Goal: Task Accomplishment & Management: Use online tool/utility

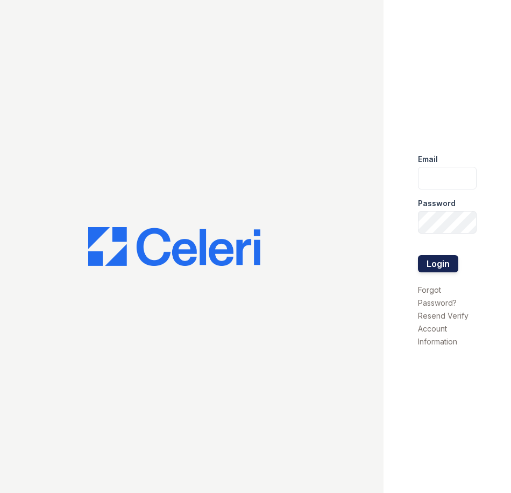
type input "tmarshall@trinity-pm.com"
click at [441, 262] on button "Login" at bounding box center [438, 263] width 40 height 17
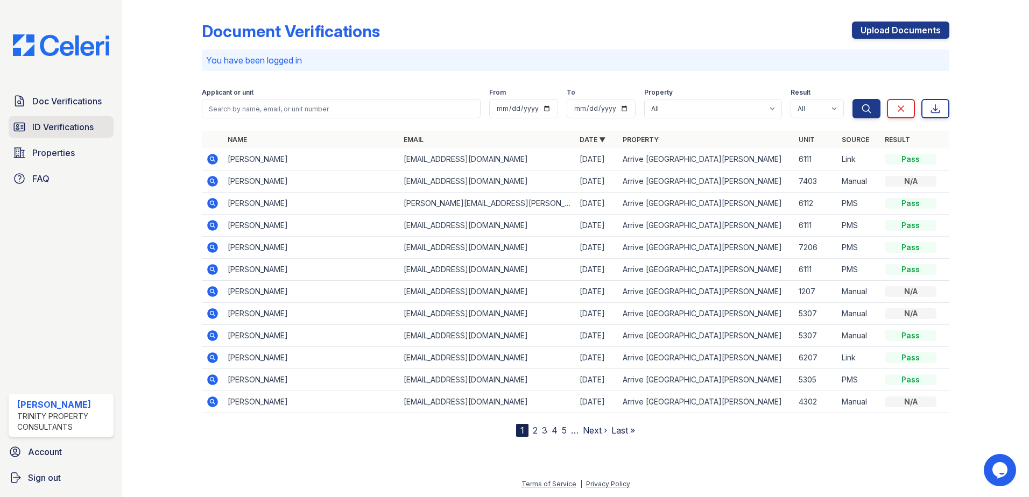
click at [46, 128] on span "ID Verifications" at bounding box center [62, 127] width 61 height 13
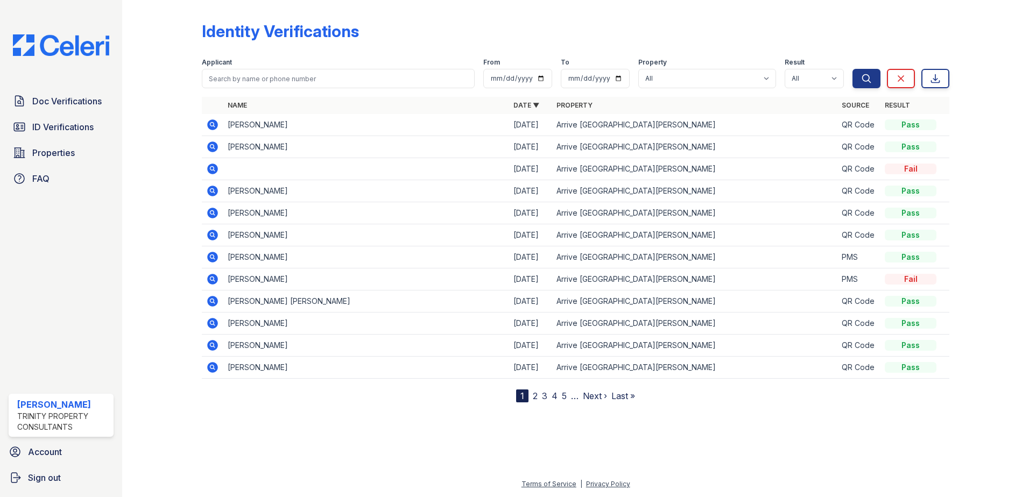
click at [511, 397] on link "Next ›" at bounding box center [595, 396] width 24 height 11
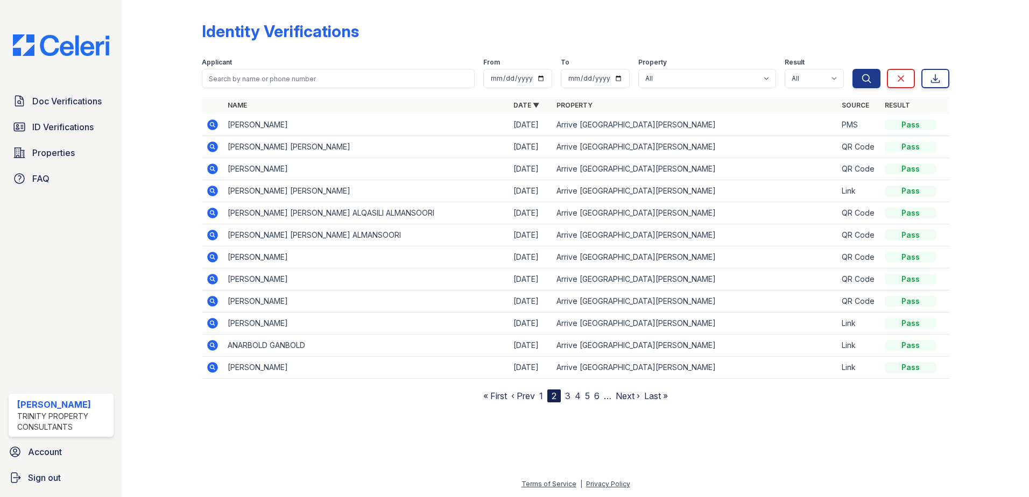
click at [211, 124] on icon at bounding box center [211, 124] width 3 height 3
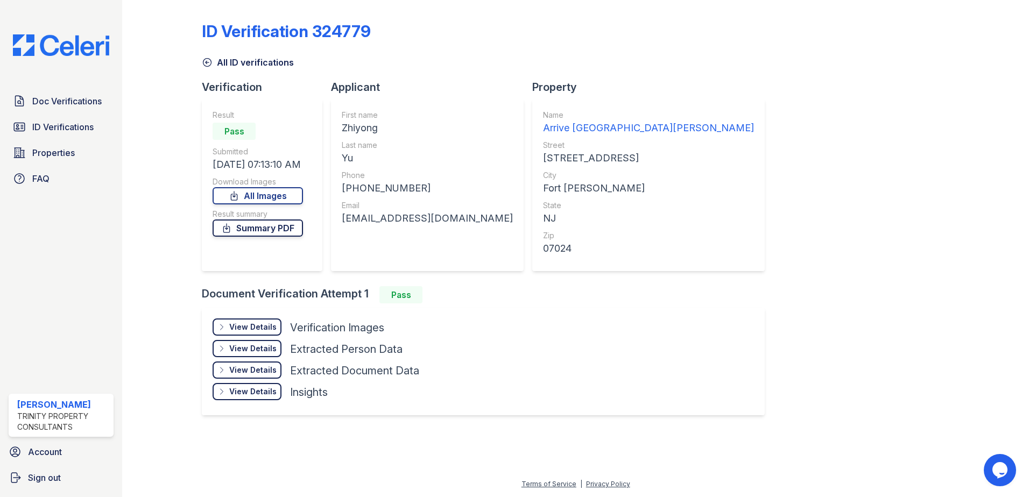
click at [278, 225] on link "Summary PDF" at bounding box center [258, 228] width 90 height 17
click at [58, 125] on span "ID Verifications" at bounding box center [62, 127] width 61 height 13
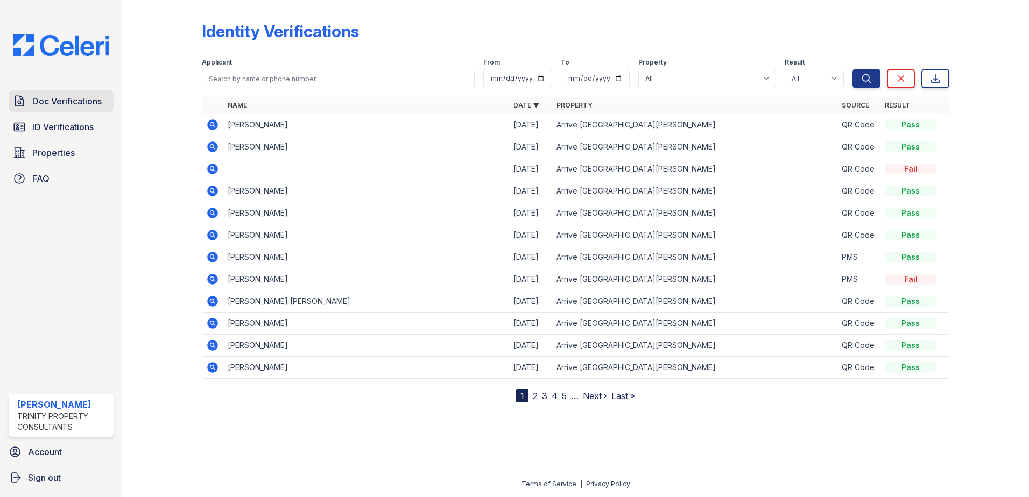
click at [60, 103] on span "Doc Verifications" at bounding box center [66, 101] width 69 height 13
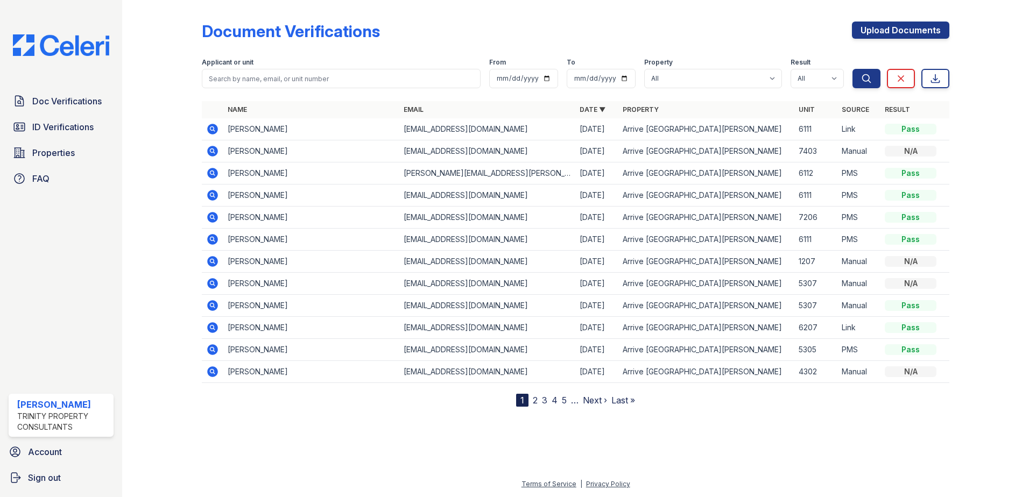
click at [213, 239] on icon at bounding box center [211, 238] width 3 height 3
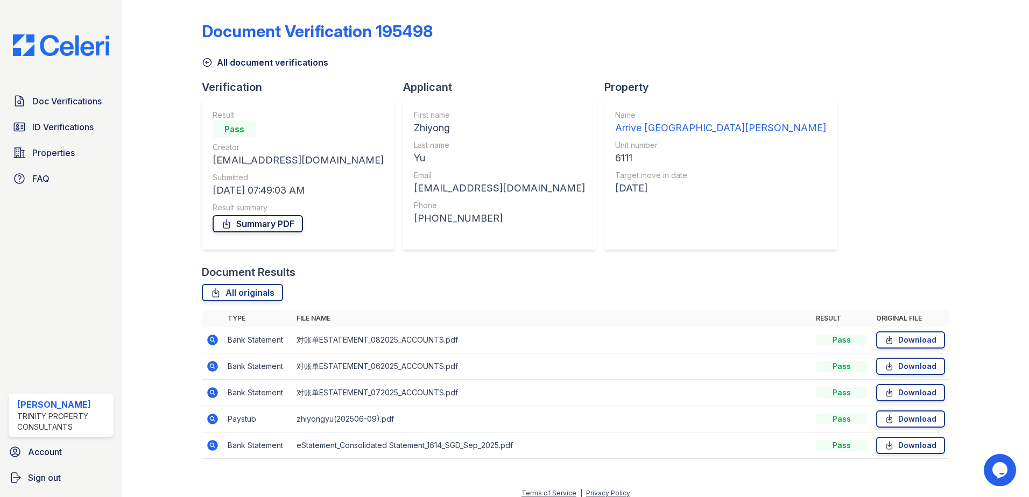
click at [262, 225] on link "Summary PDF" at bounding box center [258, 223] width 90 height 17
click at [217, 418] on icon at bounding box center [212, 419] width 11 height 11
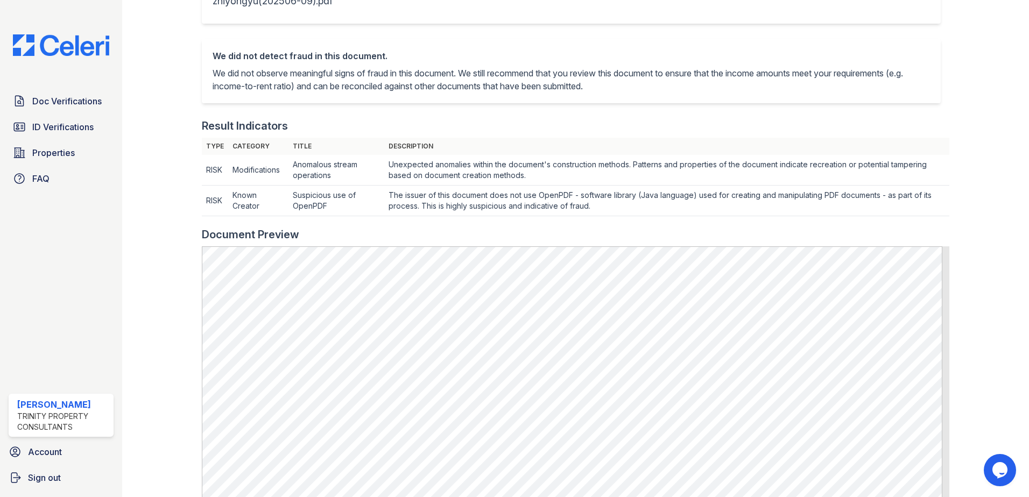
scroll to position [269, 0]
